Goal: Task Accomplishment & Management: Use online tool/utility

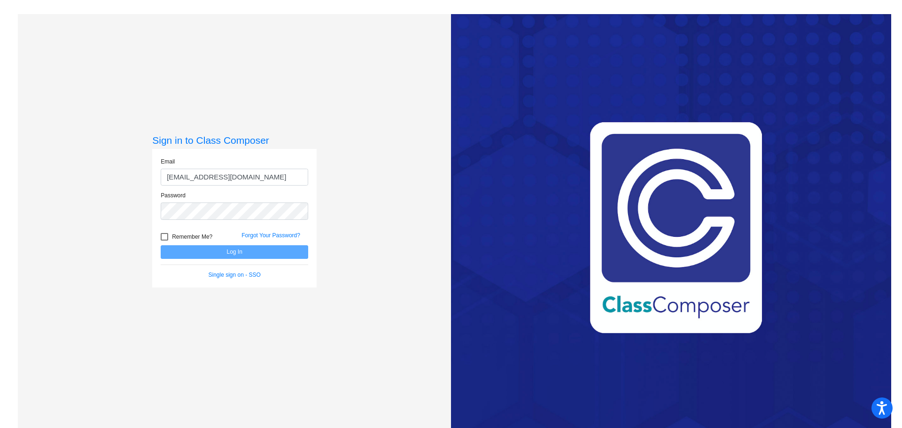
type input "[EMAIL_ADDRESS][DOMAIN_NAME]"
click at [161, 245] on button "Log In" at bounding box center [234, 252] width 147 height 14
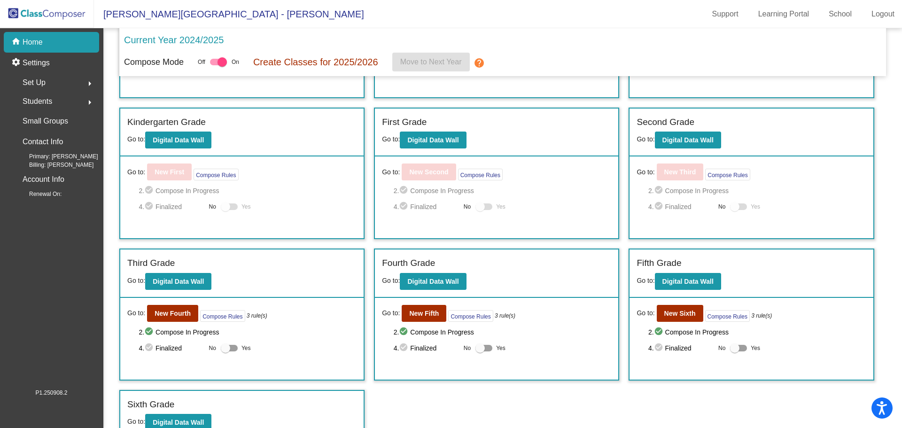
scroll to position [127, 0]
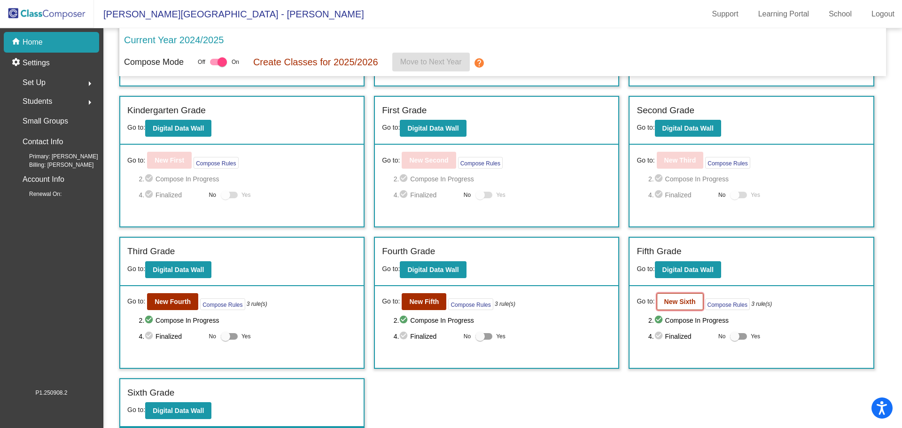
click at [683, 304] on b "New Sixth" at bounding box center [679, 302] width 31 height 8
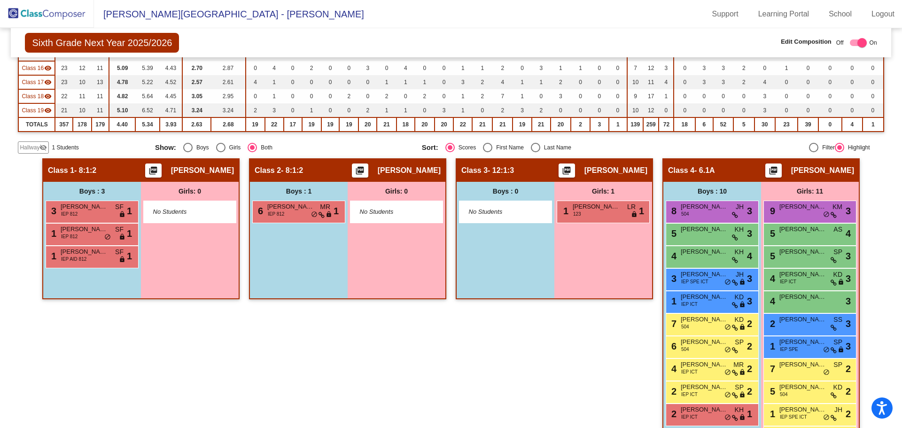
scroll to position [316, 0]
click at [39, 148] on span "Hallway" at bounding box center [30, 147] width 20 height 8
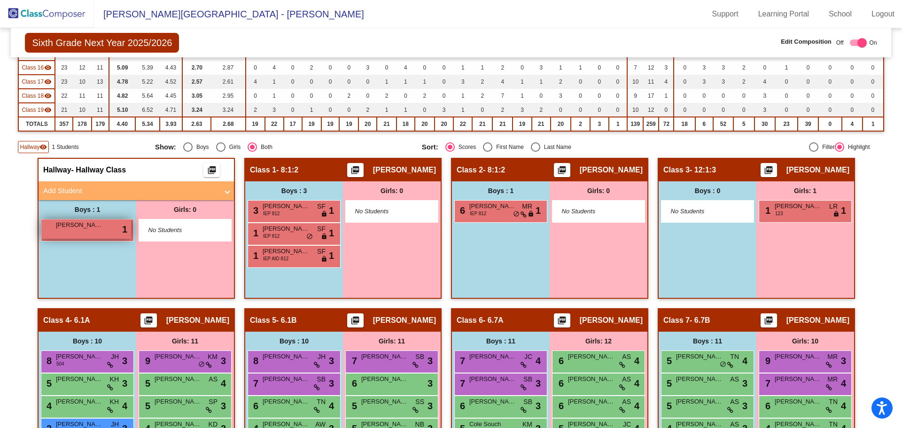
click at [88, 233] on div "[PERSON_NAME] lock do_not_disturb_alt 1" at bounding box center [86, 228] width 90 height 19
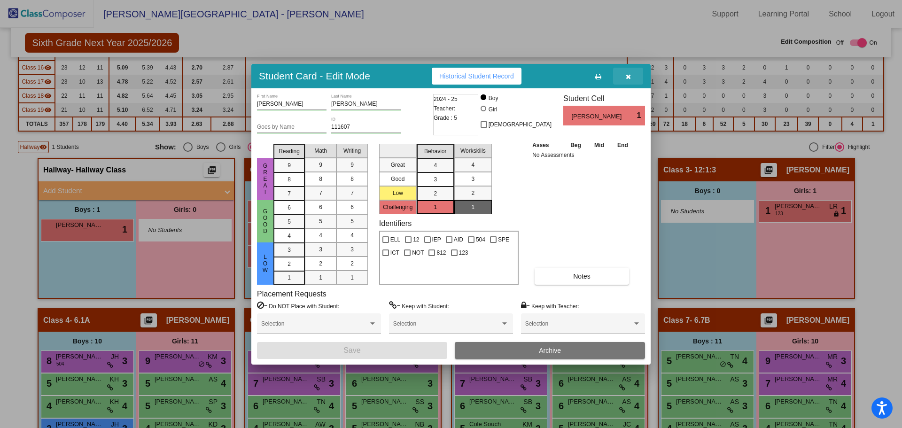
click at [628, 78] on icon "button" at bounding box center [628, 76] width 5 height 7
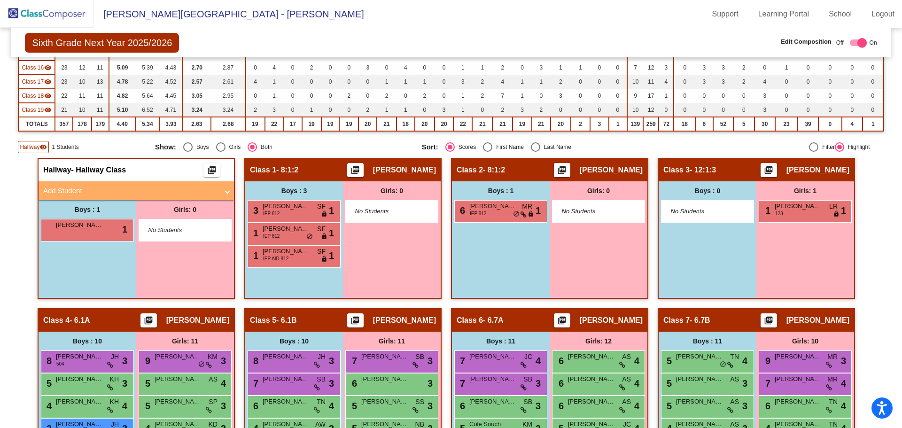
click at [44, 147] on mat-icon "visibility" at bounding box center [43, 147] width 8 height 8
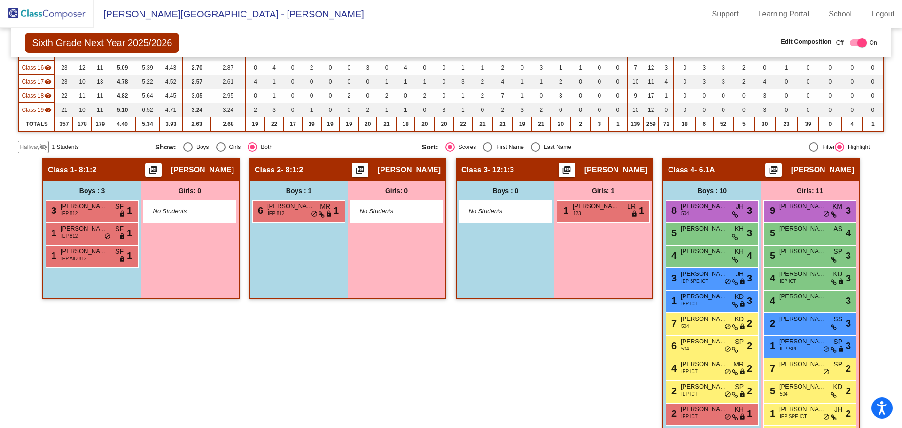
click at [37, 145] on span "Hallway" at bounding box center [30, 147] width 20 height 8
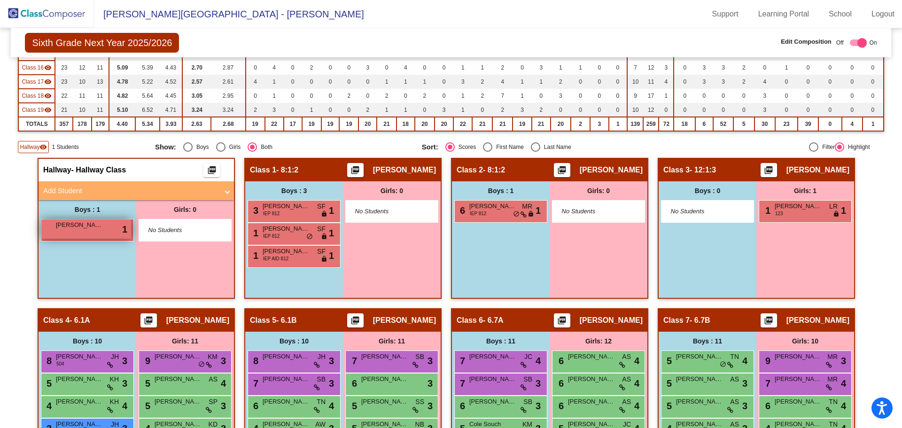
click at [88, 233] on div "[PERSON_NAME] lock do_not_disturb_alt 1" at bounding box center [86, 228] width 90 height 19
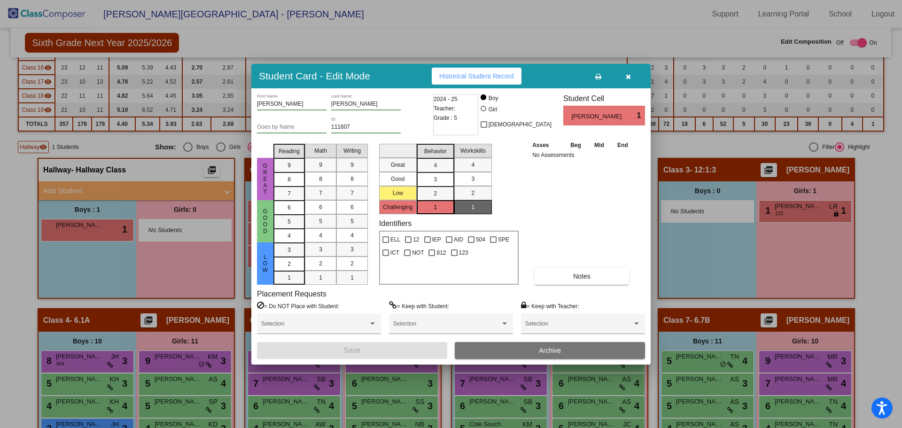
click at [626, 75] on icon "button" at bounding box center [628, 76] width 5 height 7
